Goal: Task Accomplishment & Management: Manage account settings

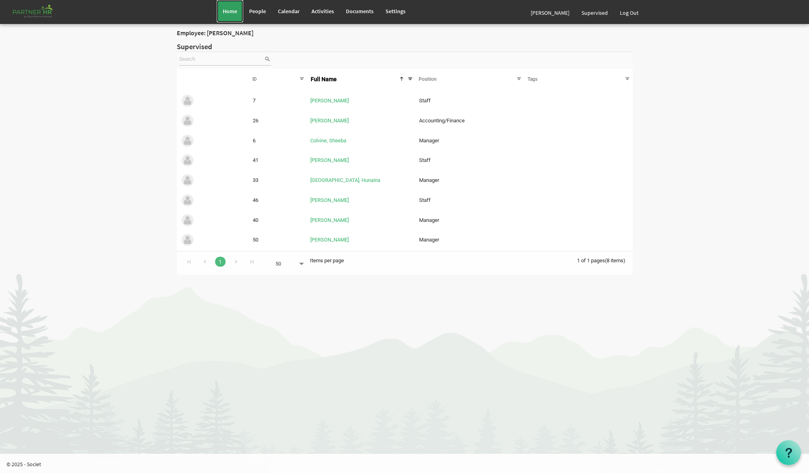
click at [229, 14] on span "Home" at bounding box center [230, 11] width 14 height 7
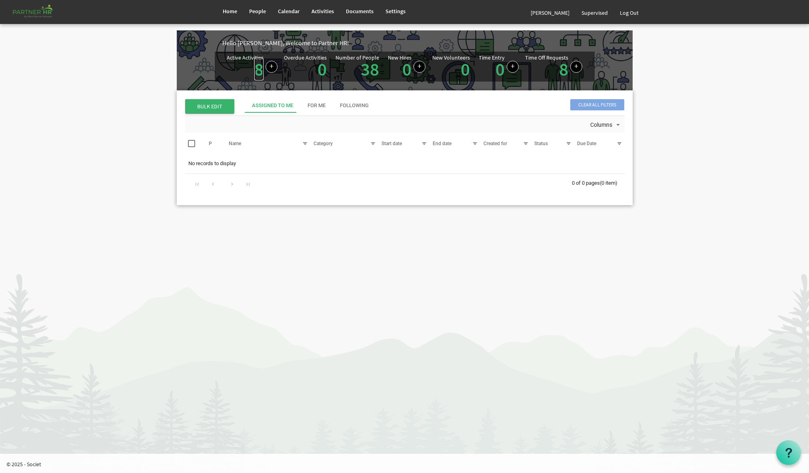
click at [256, 72] on link "8" at bounding box center [258, 69] width 9 height 22
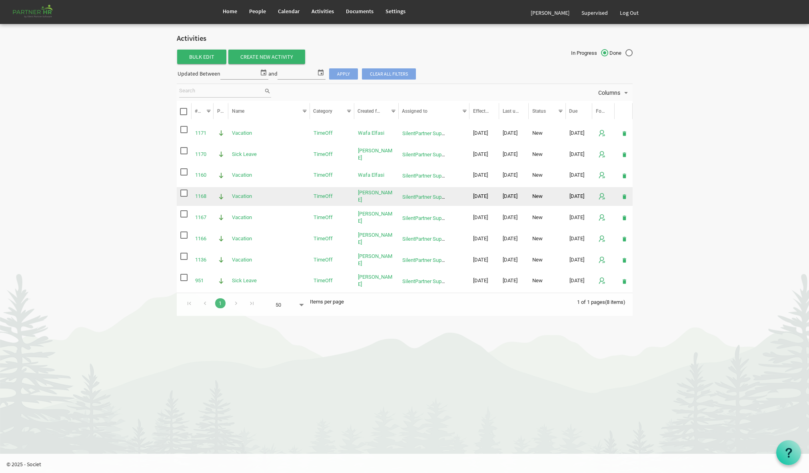
click at [184, 195] on span "checkbox" at bounding box center [183, 192] width 7 height 7
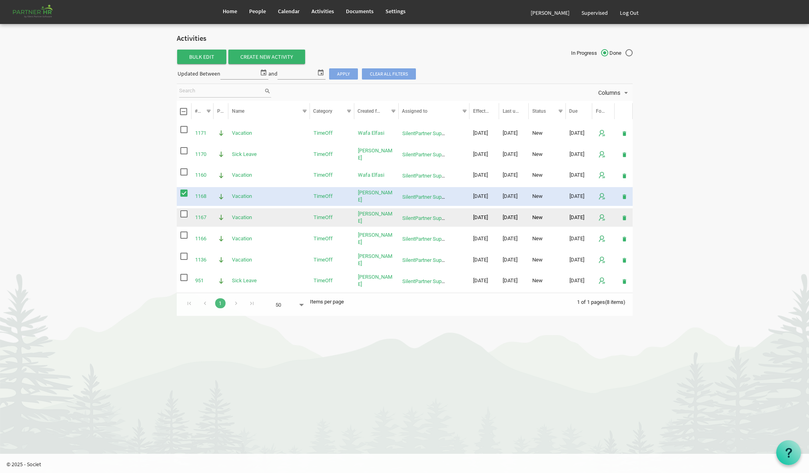
click at [183, 214] on span "checkbox" at bounding box center [183, 213] width 7 height 7
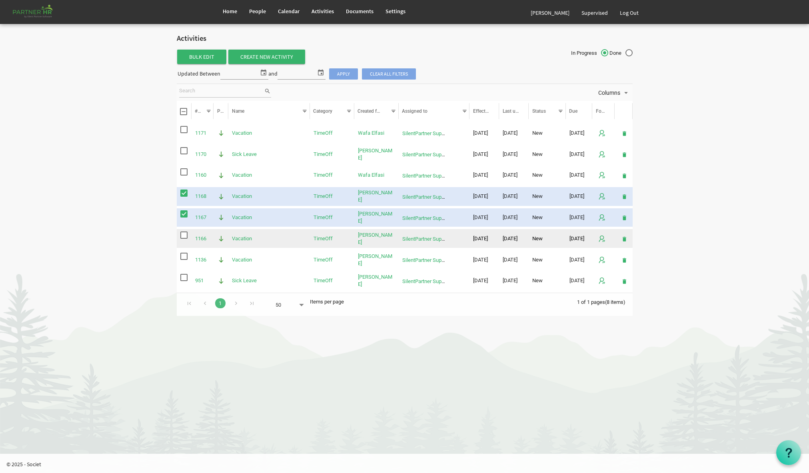
drag, startPoint x: 183, startPoint y: 236, endPoint x: 185, endPoint y: 242, distance: 6.1
click at [184, 238] on span "checkbox" at bounding box center [183, 234] width 7 height 7
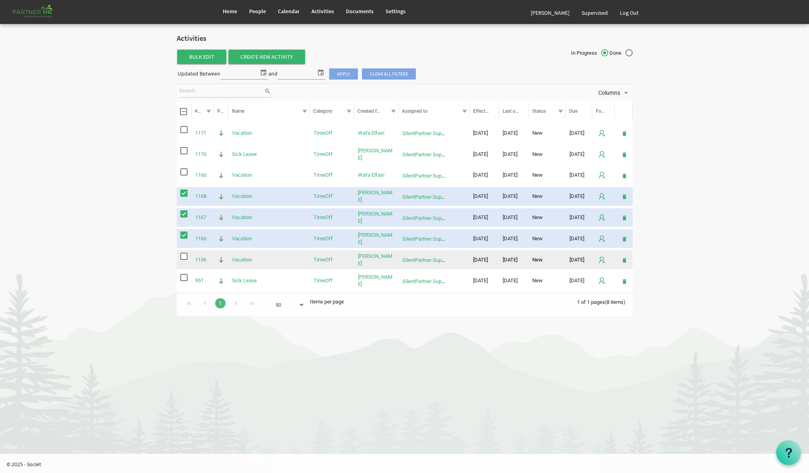
click at [184, 258] on span "checkbox" at bounding box center [183, 256] width 7 height 7
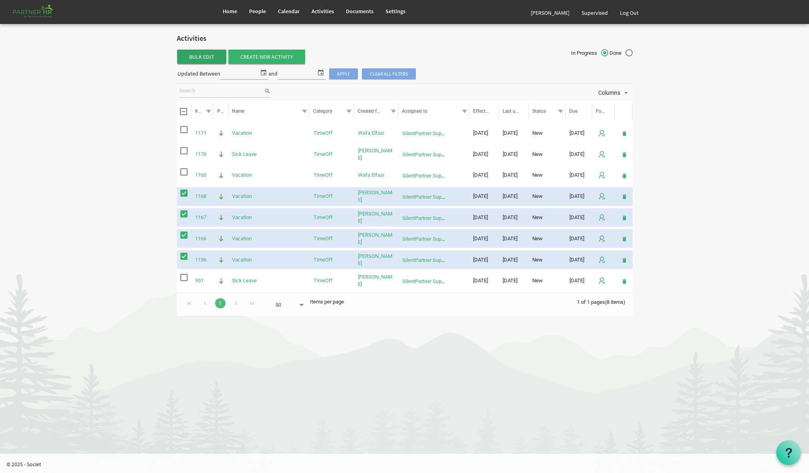
click at [202, 58] on span "Bulk Edit" at bounding box center [201, 57] width 49 height 14
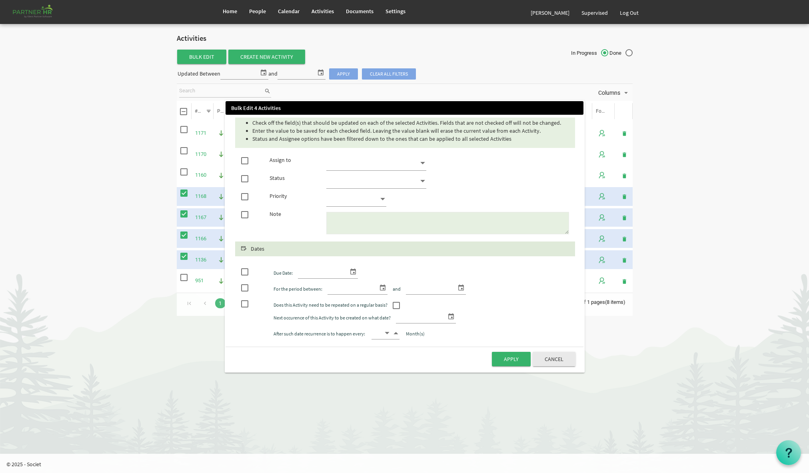
drag, startPoint x: 245, startPoint y: 160, endPoint x: 253, endPoint y: 158, distance: 8.2
click at [250, 159] on div at bounding box center [249, 160] width 28 height 8
click at [243, 163] on span at bounding box center [244, 160] width 7 height 7
click at [241, 159] on input "checkbox" at bounding box center [241, 159] width 0 height 0
checkbox input "true"
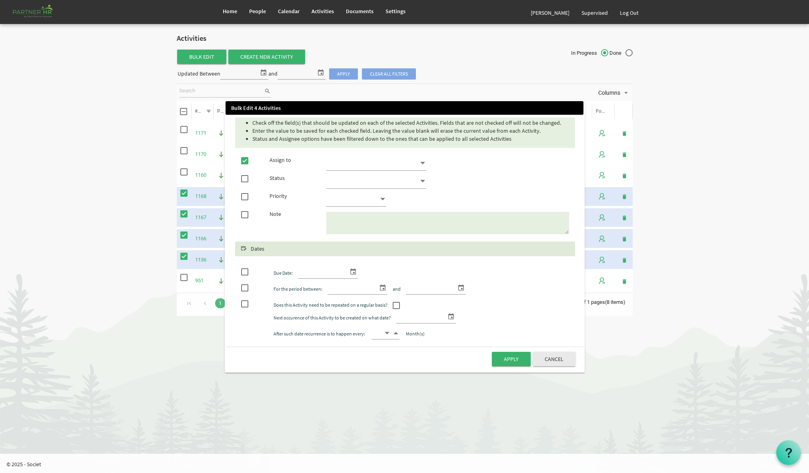
click at [421, 163] on span at bounding box center [422, 163] width 7 height 11
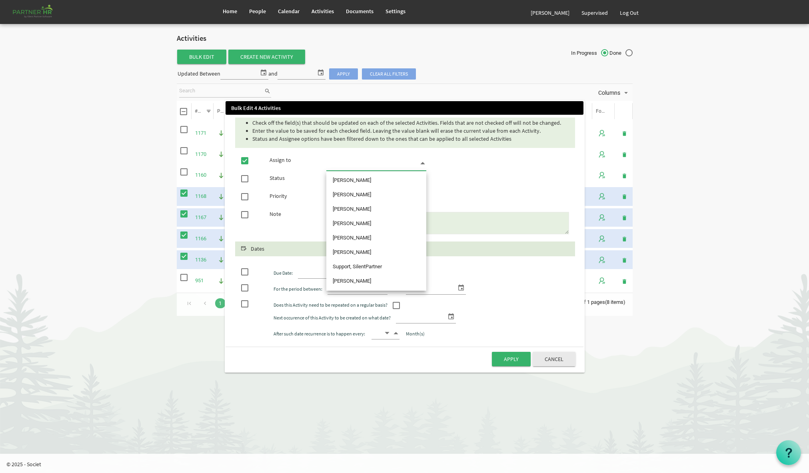
scroll to position [428, 0]
click at [361, 213] on li "Spedding, Kara" at bounding box center [376, 211] width 100 height 14
type input "Spedding, Kara"
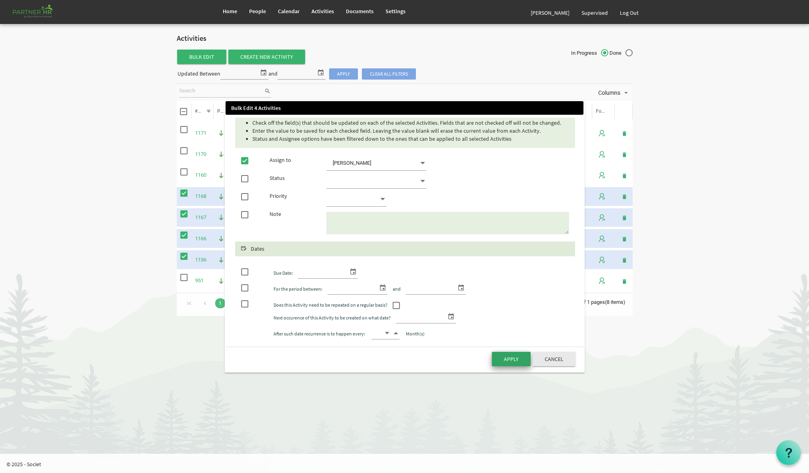
click at [510, 361] on button "Apply" at bounding box center [511, 359] width 39 height 14
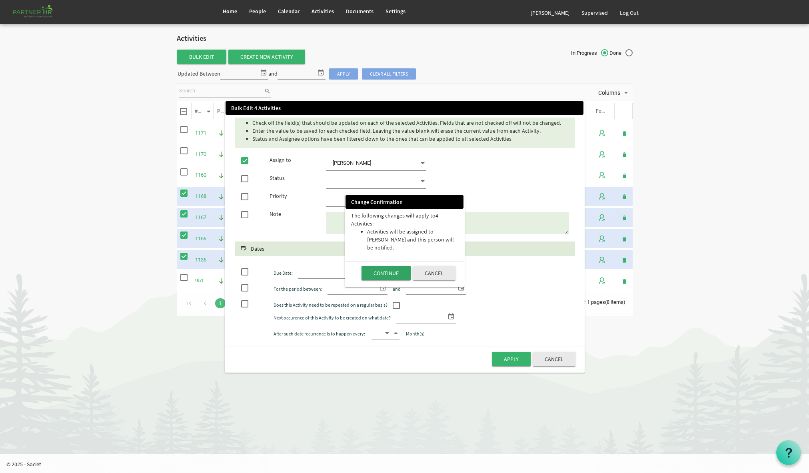
click at [383, 266] on button "Continue" at bounding box center [385, 273] width 49 height 14
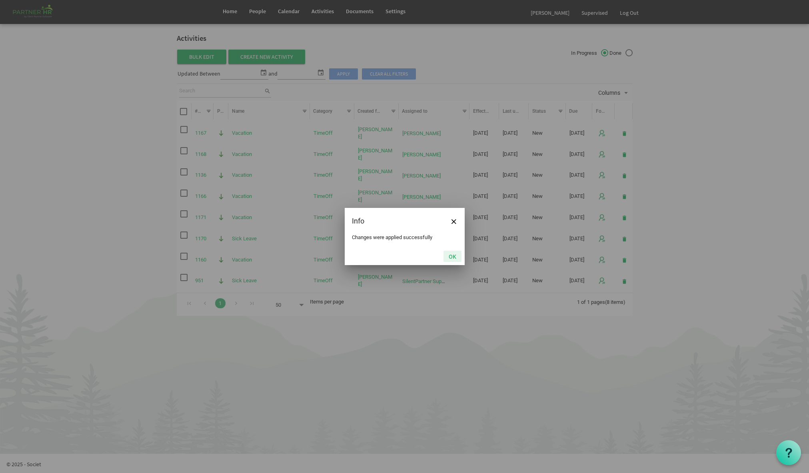
click at [452, 257] on button "OK" at bounding box center [452, 256] width 18 height 11
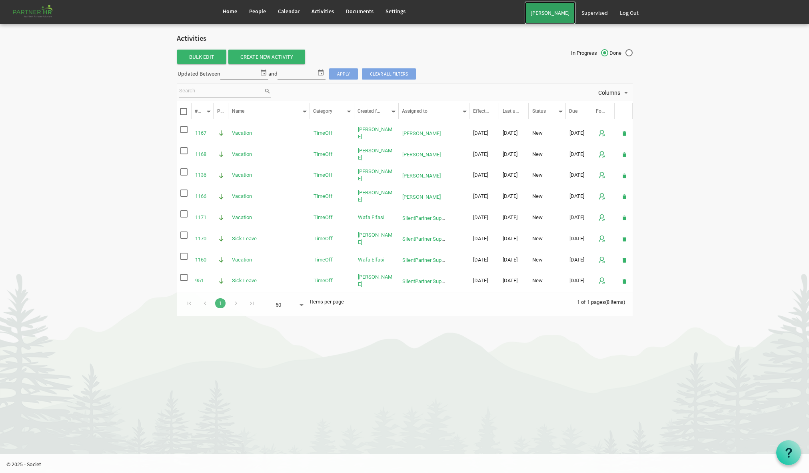
click at [558, 14] on link "[PERSON_NAME]" at bounding box center [549, 13] width 51 height 22
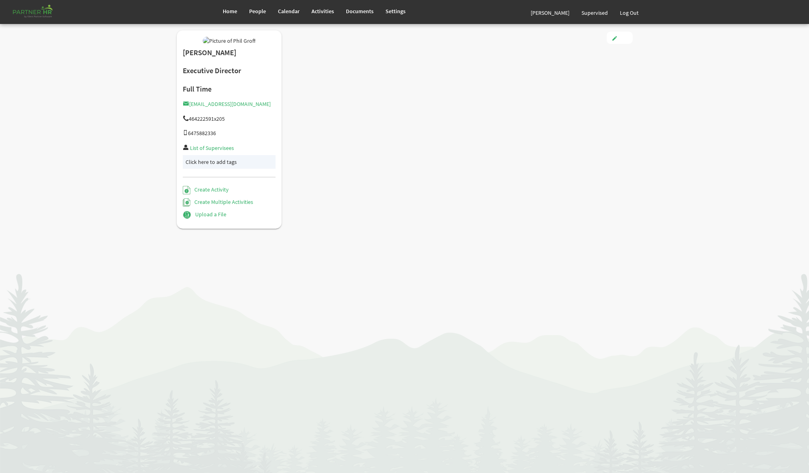
type input "Full Time"
type input "Executive"
type input "3/13/2023"
type input "Male"
type input "3/11/1966"
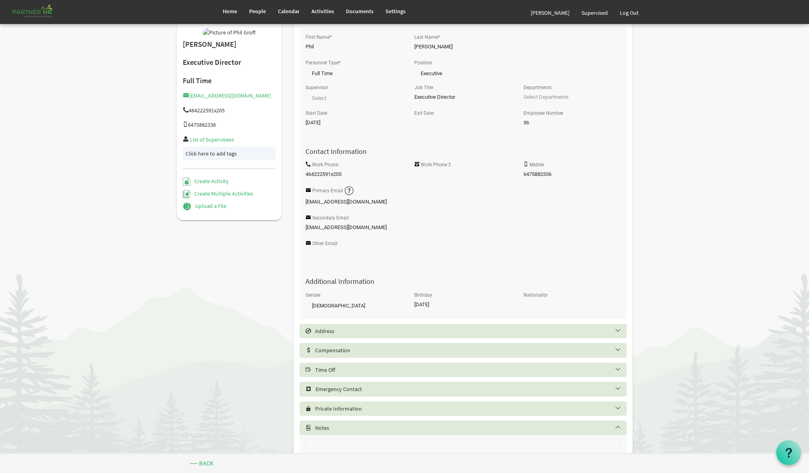
scroll to position [74, 0]
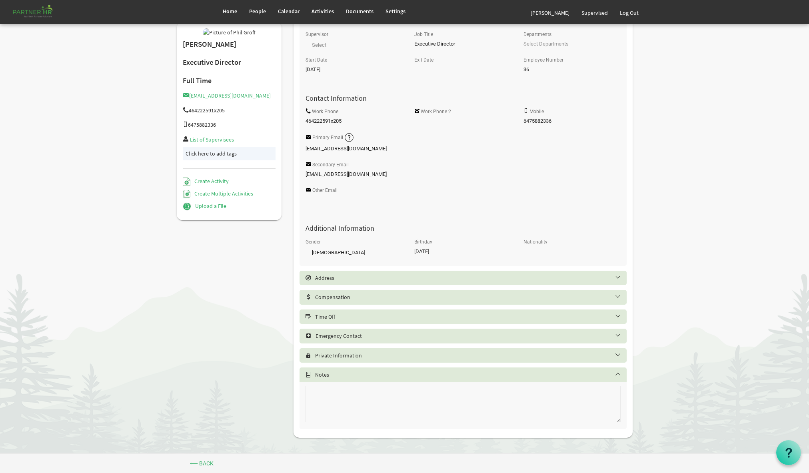
click at [566, 317] on h5 "Time Off" at bounding box center [468, 316] width 327 height 6
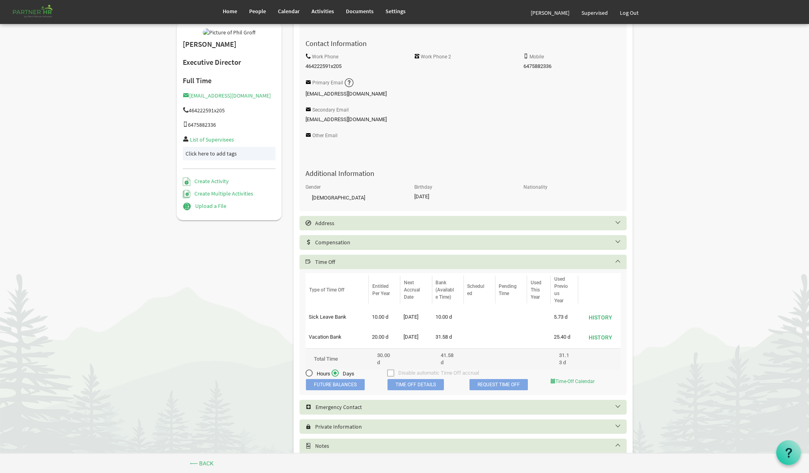
scroll to position [129, 0]
